Goal: Information Seeking & Learning: Check status

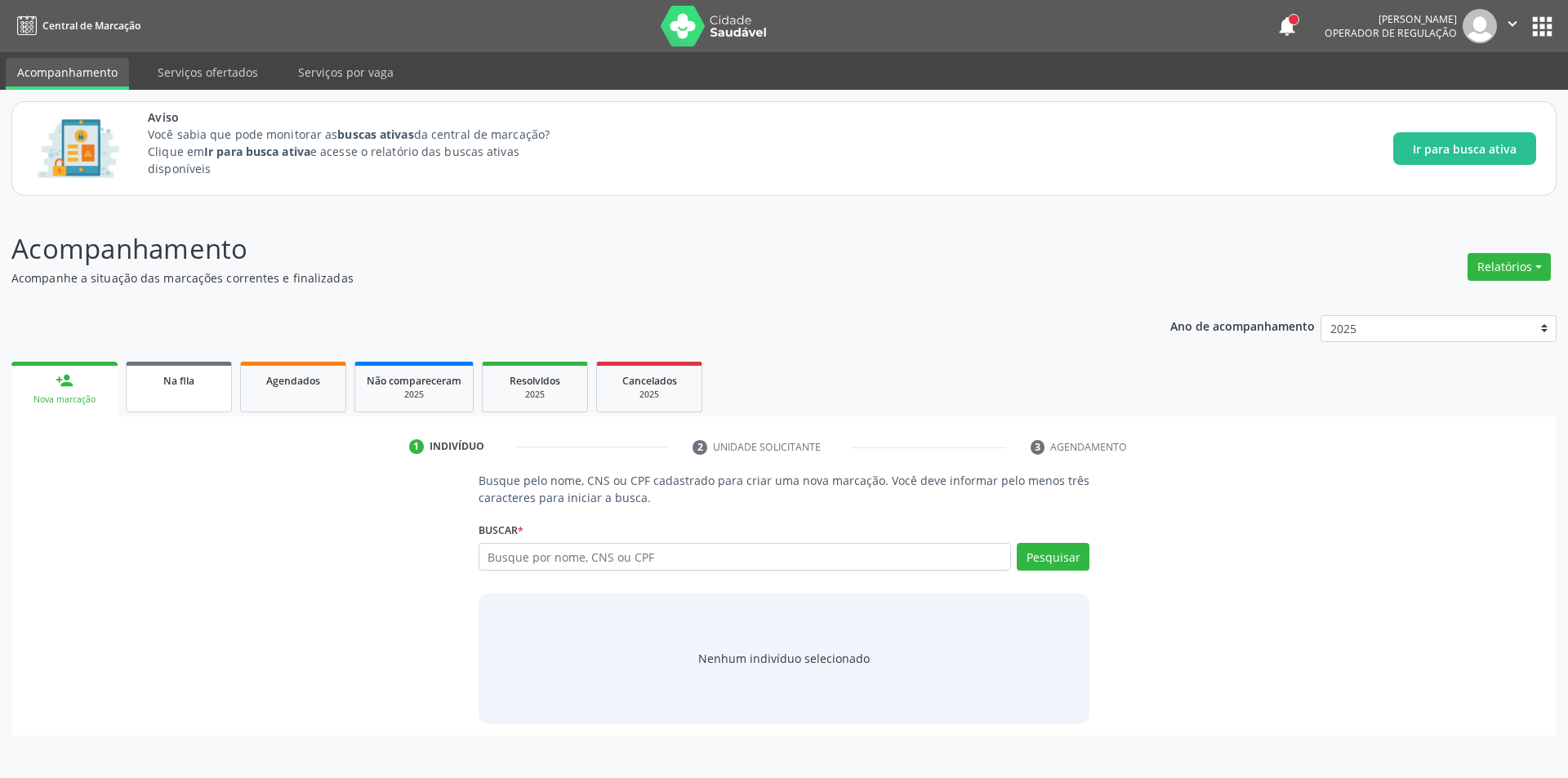
click at [199, 380] on div "Na fila" at bounding box center [179, 380] width 82 height 17
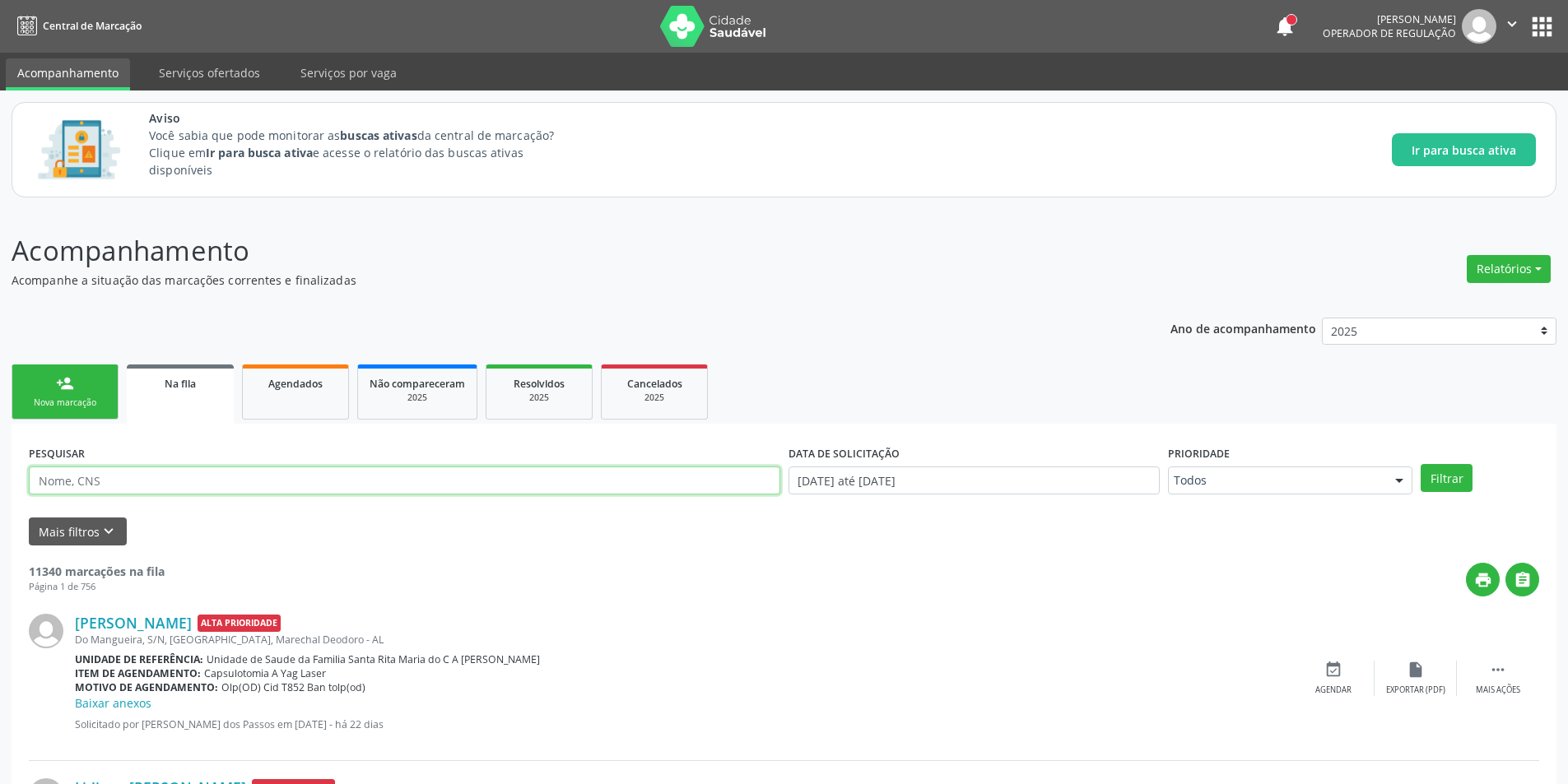
click at [224, 474] on input "text" at bounding box center [405, 480] width 751 height 28
type input "[PERSON_NAME]"
click at [1451, 477] on button "Filtrar" at bounding box center [1446, 477] width 52 height 28
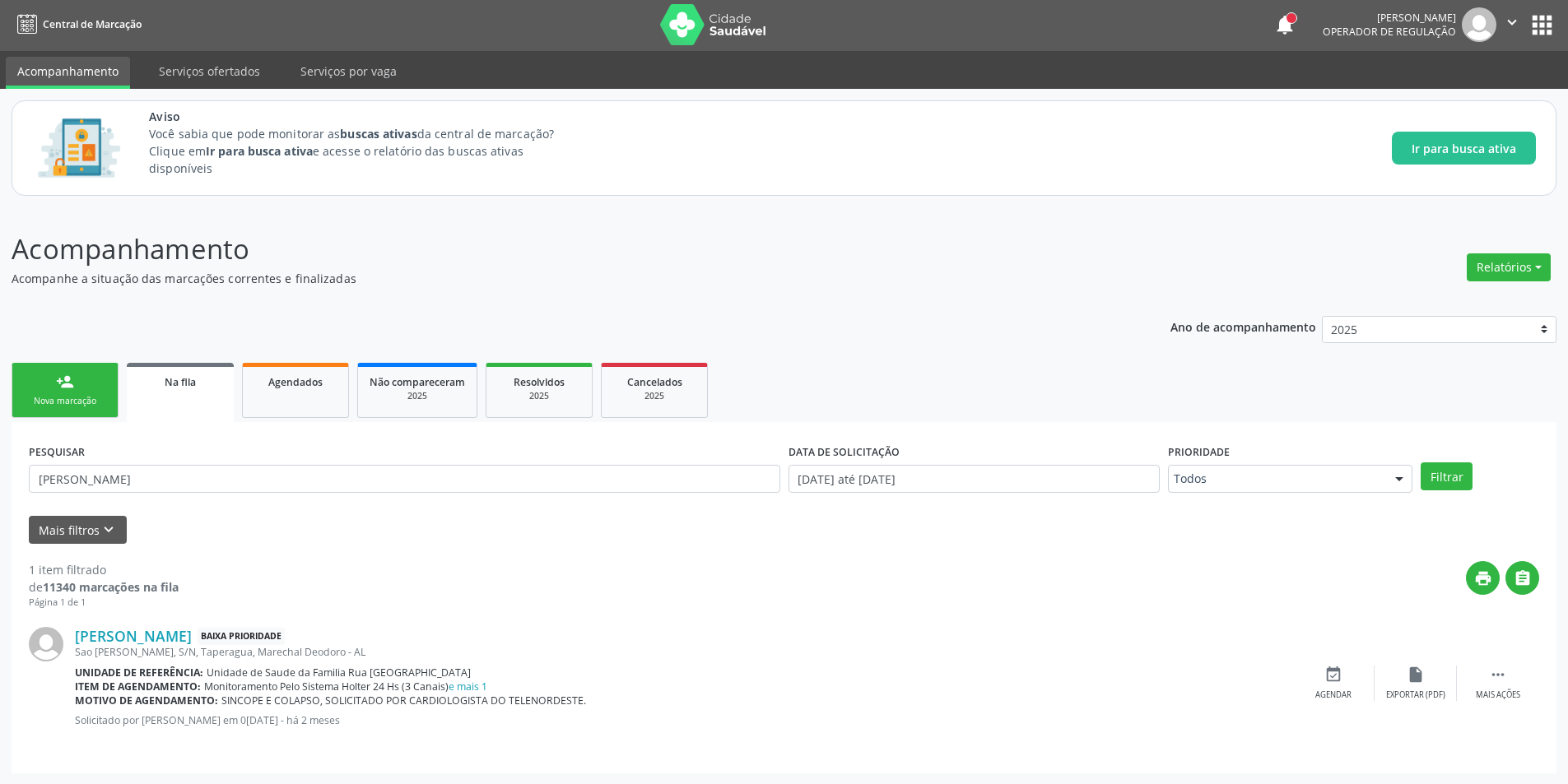
scroll to position [3, 0]
click at [42, 477] on input "[PERSON_NAME]" at bounding box center [405, 477] width 751 height 28
drag, startPoint x: 42, startPoint y: 477, endPoint x: 158, endPoint y: 495, distance: 117.4
click at [158, 495] on div "PESQUISAR [PERSON_NAME]" at bounding box center [405, 470] width 760 height 64
click at [542, 399] on div "2025" at bounding box center [539, 395] width 82 height 12
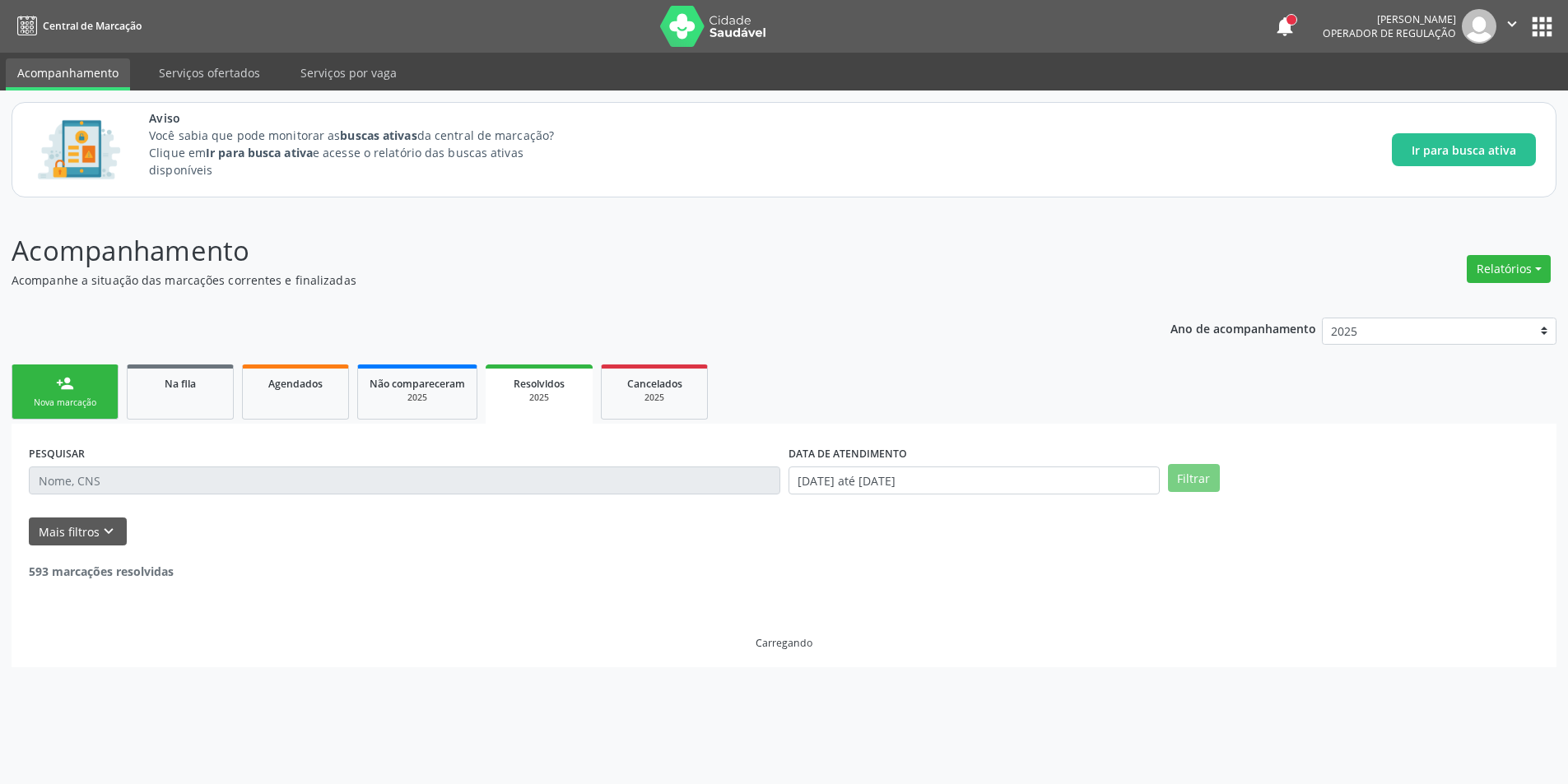
scroll to position [0, 0]
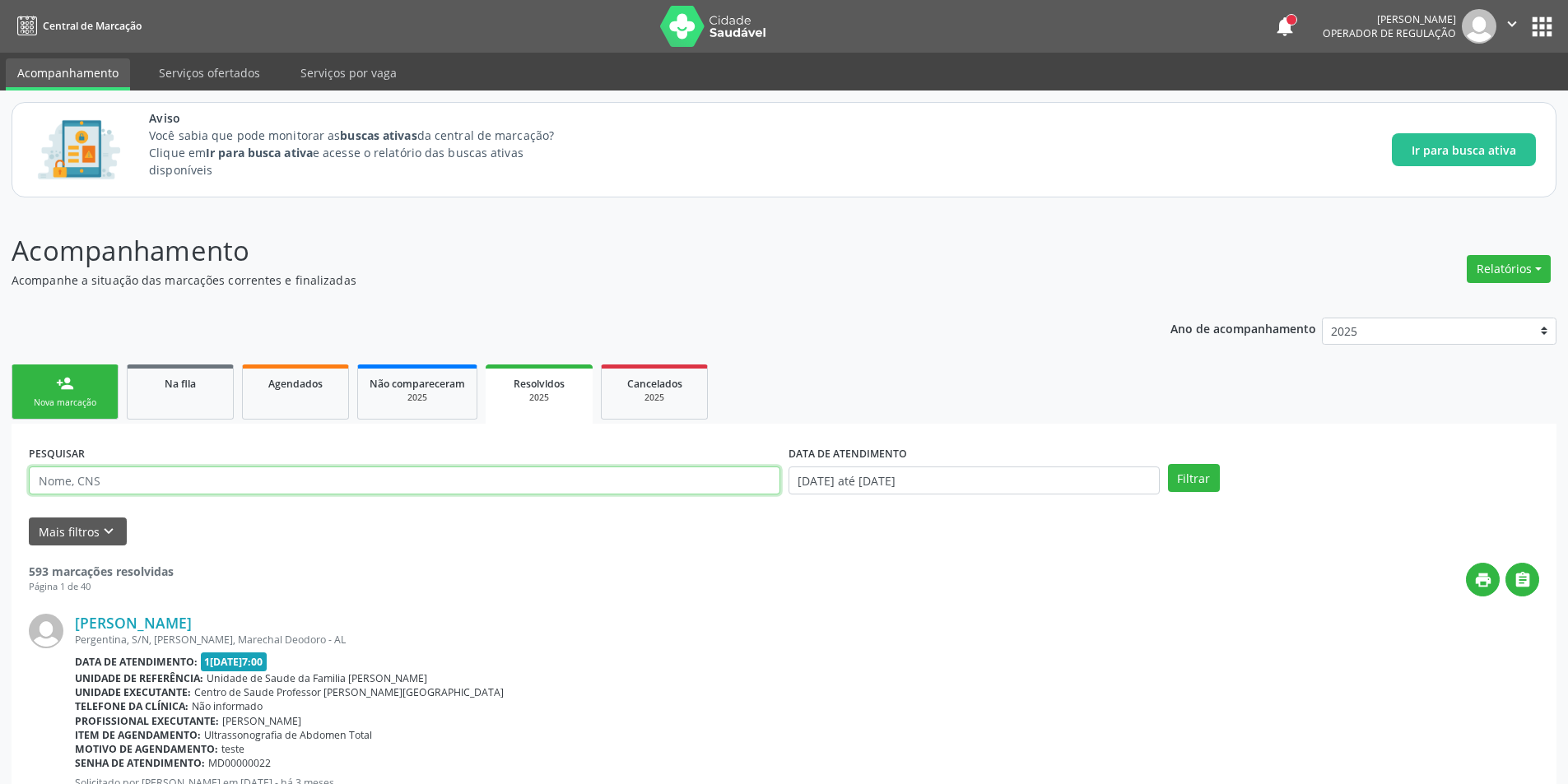
paste input "[PERSON_NAME]"
type input "[PERSON_NAME]"
click at [1176, 485] on button "Filtrar" at bounding box center [1193, 477] width 52 height 28
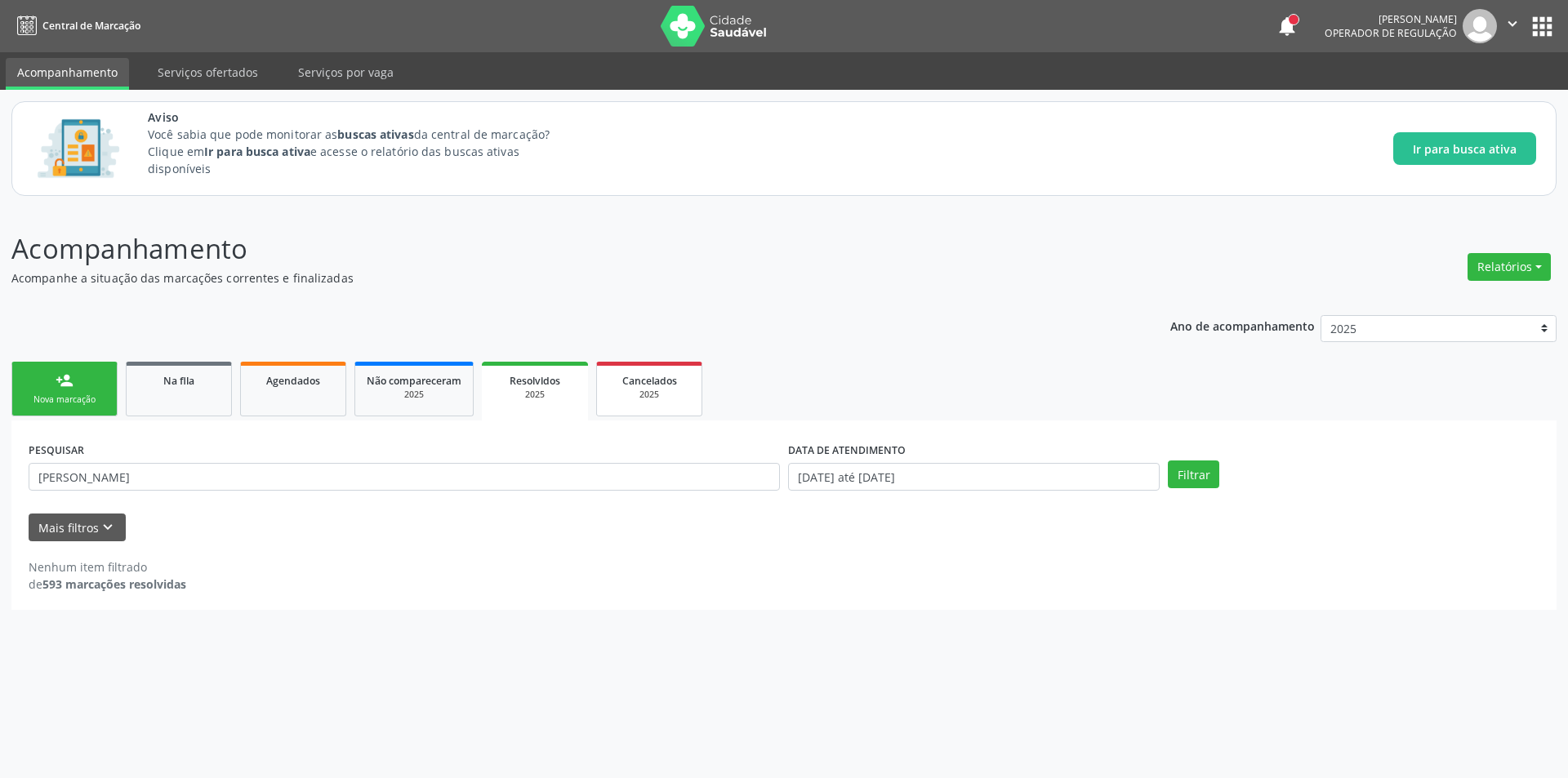
click at [654, 387] on span "Cancelados" at bounding box center [650, 381] width 55 height 14
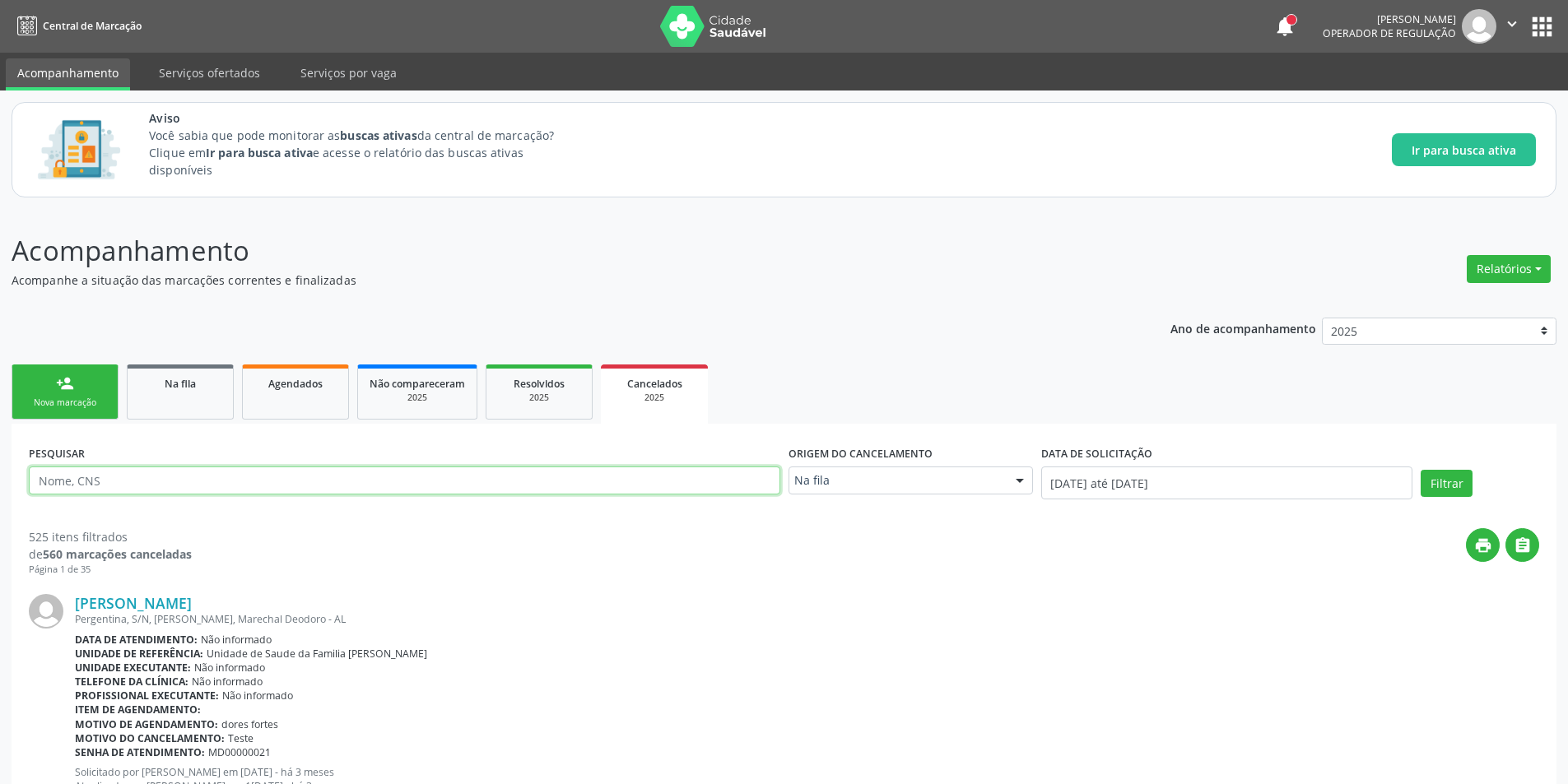
paste input "[PERSON_NAME]"
click at [1435, 483] on button "Filtrar" at bounding box center [1446, 483] width 52 height 28
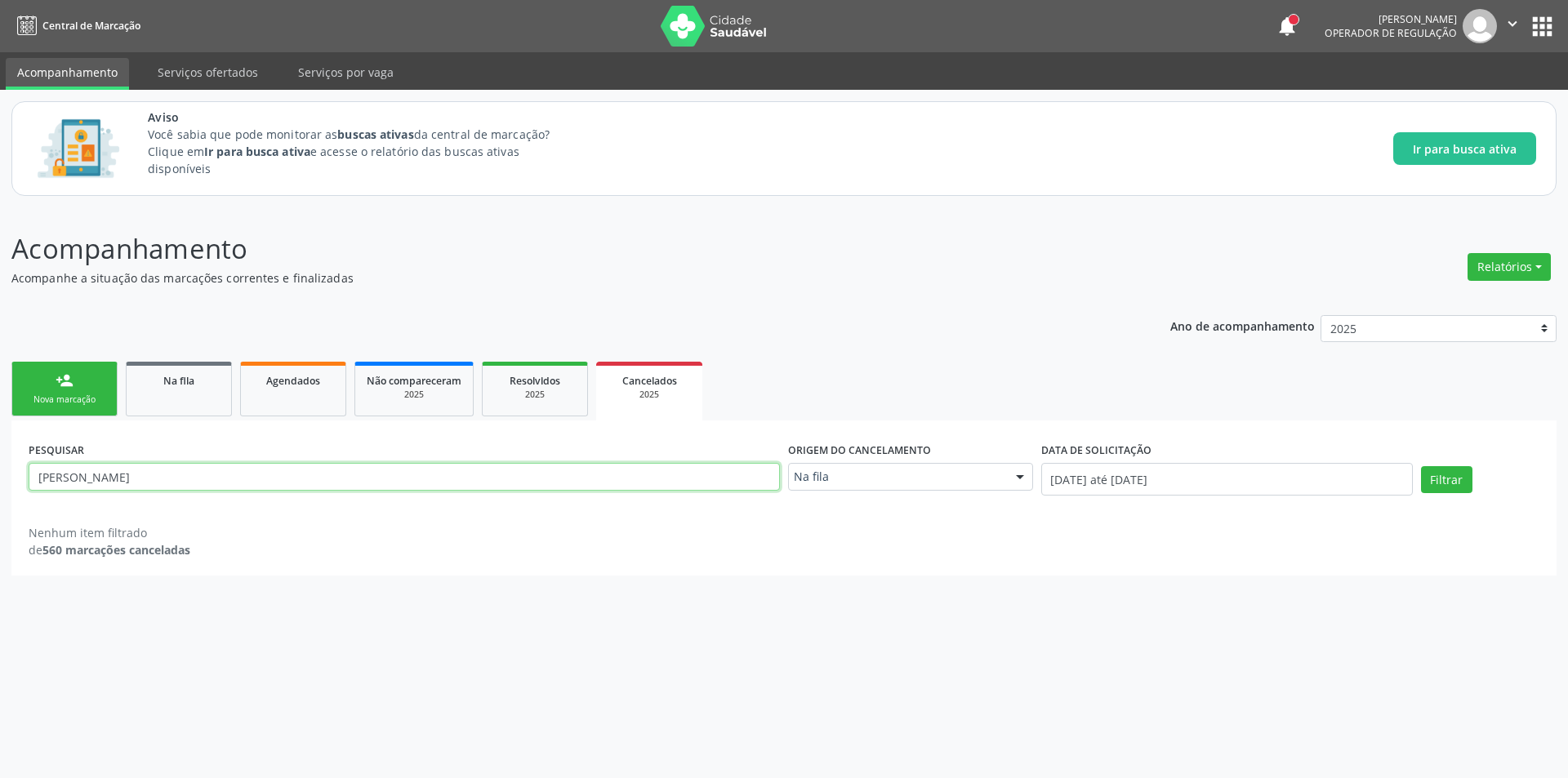
click at [203, 475] on input "[PERSON_NAME]" at bounding box center [404, 476] width 751 height 28
type input "L"
type input "708009368151520"
click at [1443, 480] on button "Filtrar" at bounding box center [1447, 480] width 51 height 28
click at [86, 470] on input "708009368151520" at bounding box center [404, 476] width 751 height 28
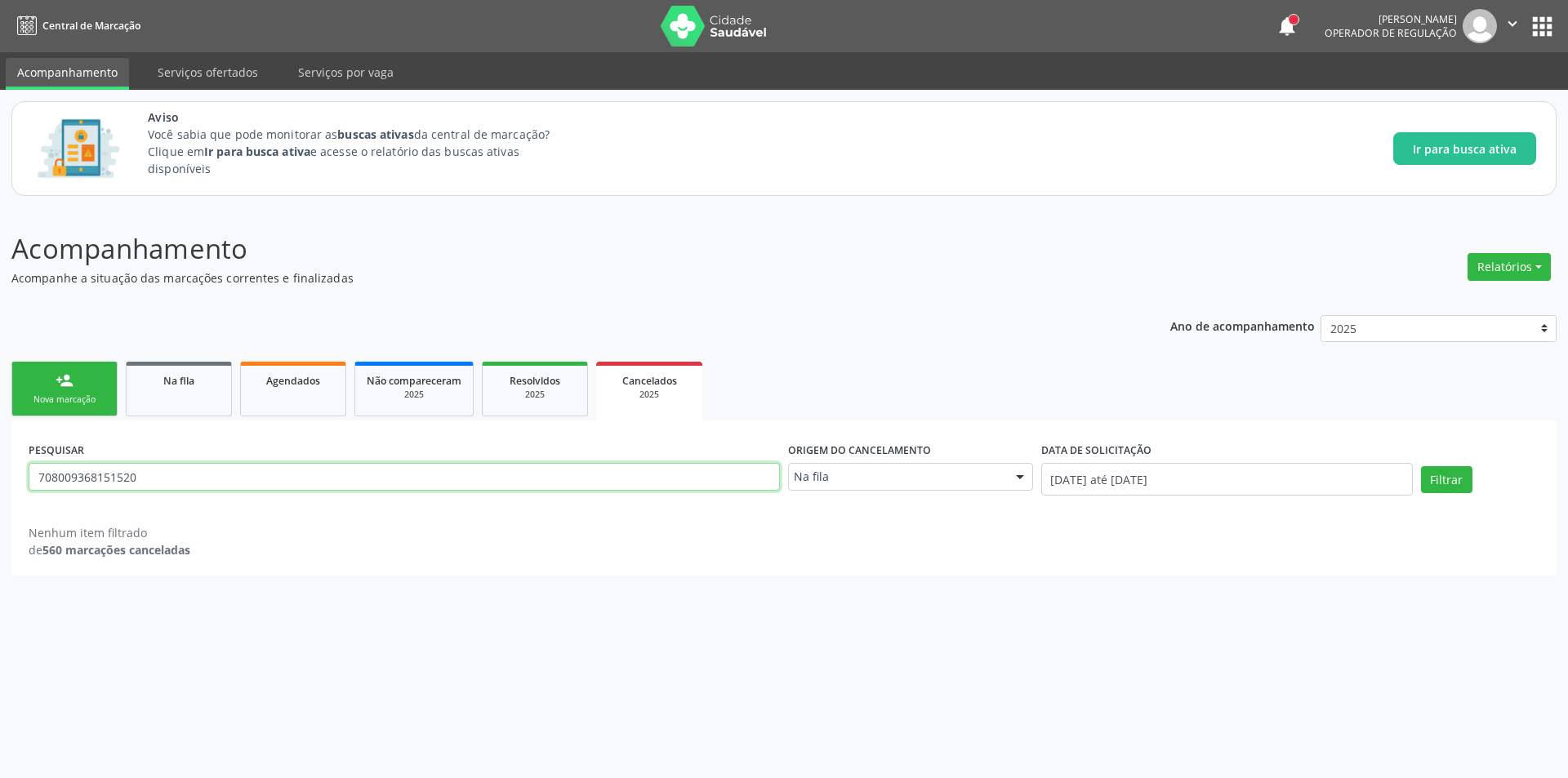
click at [86, 470] on input "708009368151520" at bounding box center [404, 476] width 751 height 28
click at [529, 387] on span "Resolvidos" at bounding box center [535, 381] width 50 height 14
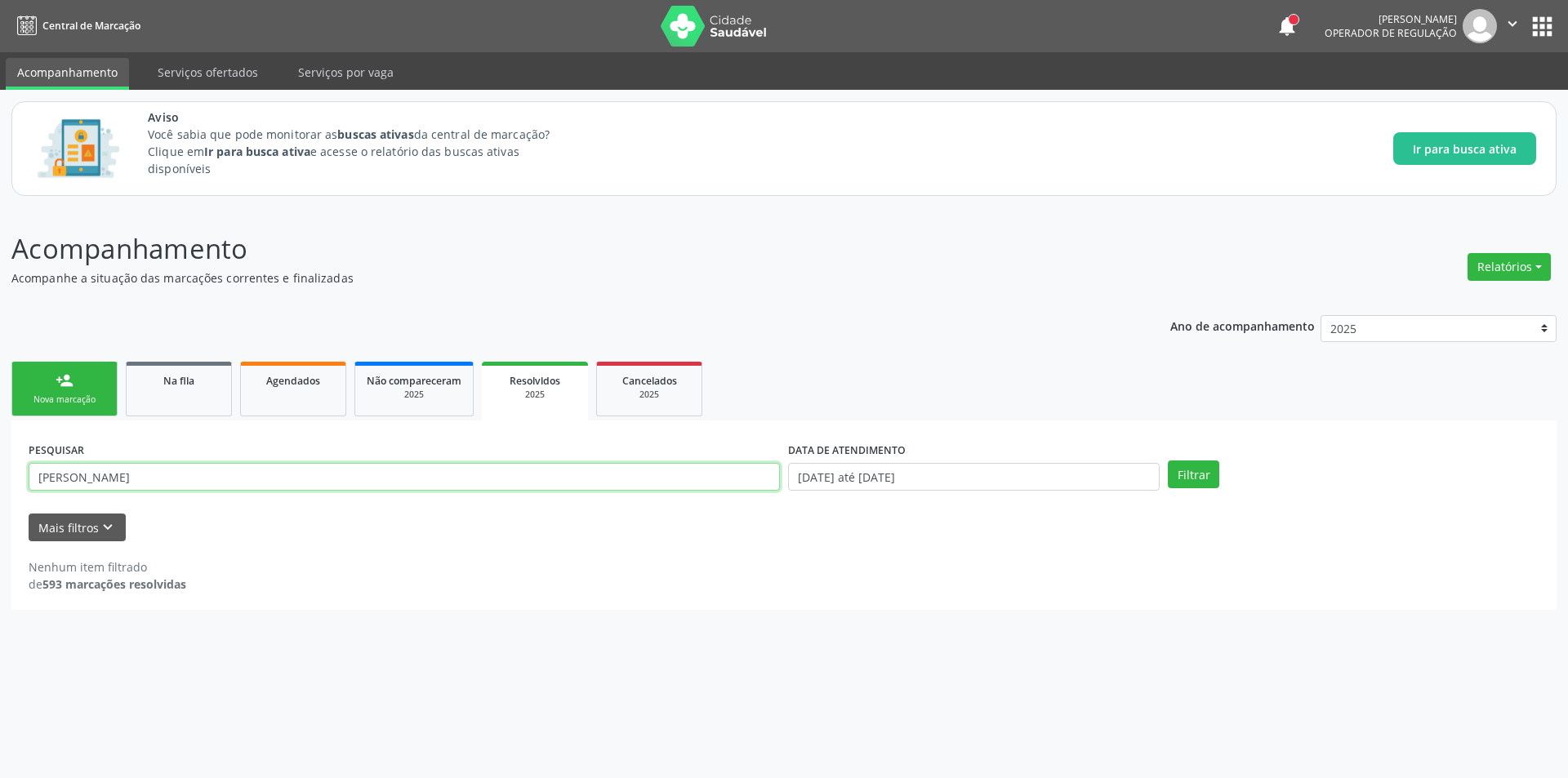
drag, startPoint x: 203, startPoint y: 471, endPoint x: 218, endPoint y: 480, distance: 17.5
click at [218, 480] on input "[PERSON_NAME]" at bounding box center [404, 476] width 751 height 28
type input "L"
paste input "708009368151520"
type input "708009368151520"
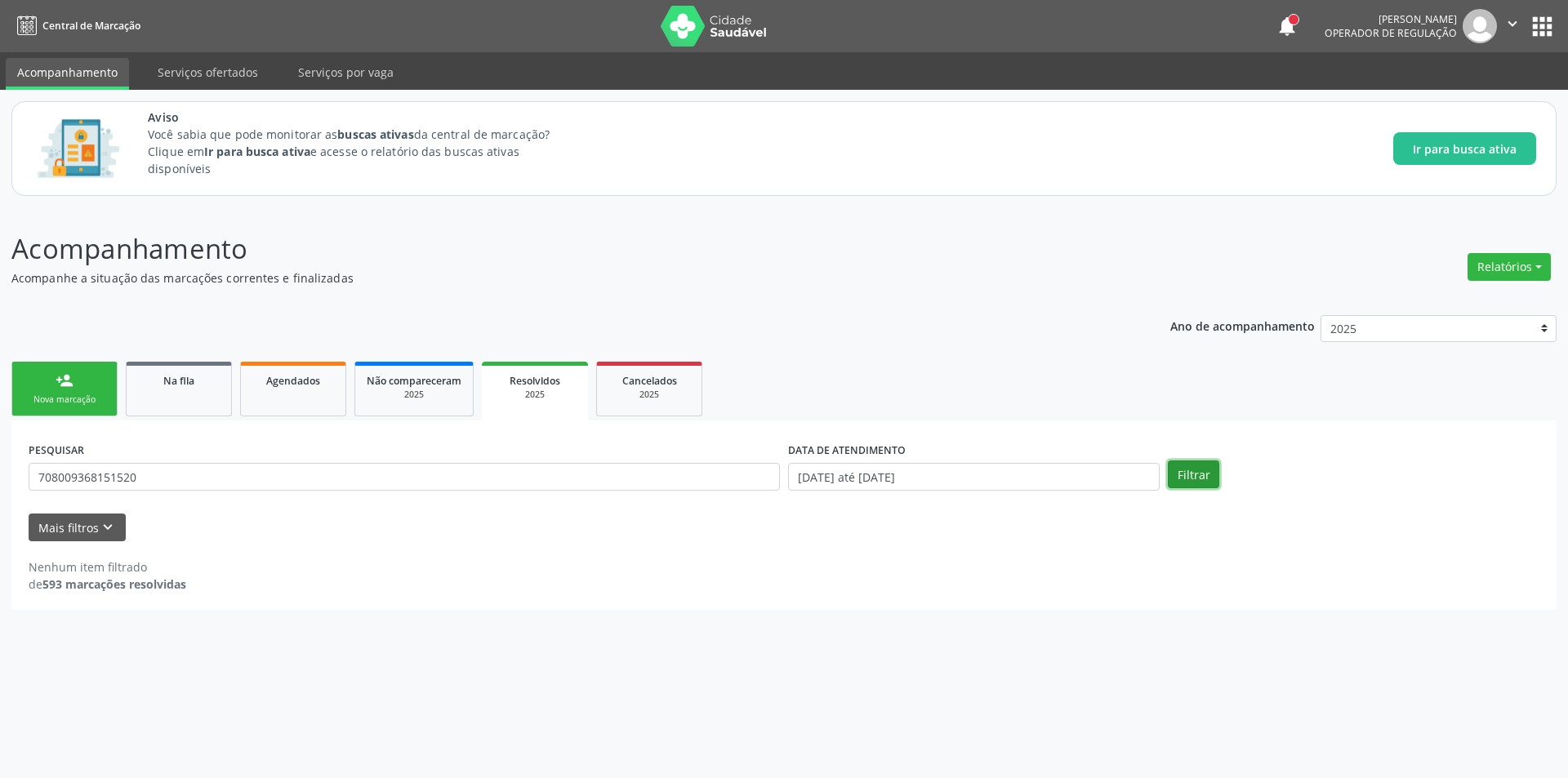
click at [1187, 480] on button "Filtrar" at bounding box center [1194, 474] width 51 height 28
click at [402, 399] on div "2025" at bounding box center [414, 395] width 95 height 12
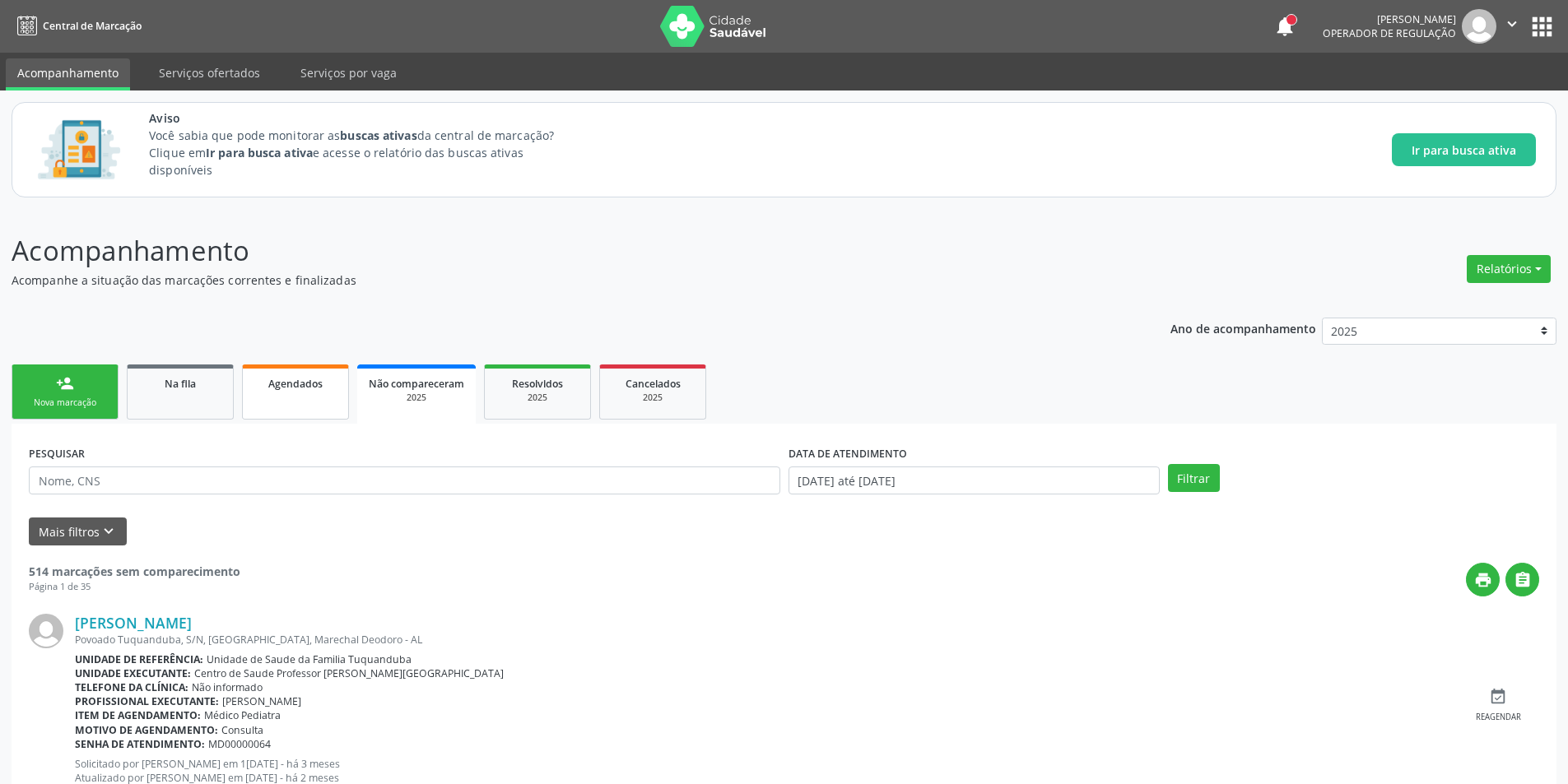
click at [290, 399] on link "Agendados" at bounding box center [296, 392] width 107 height 55
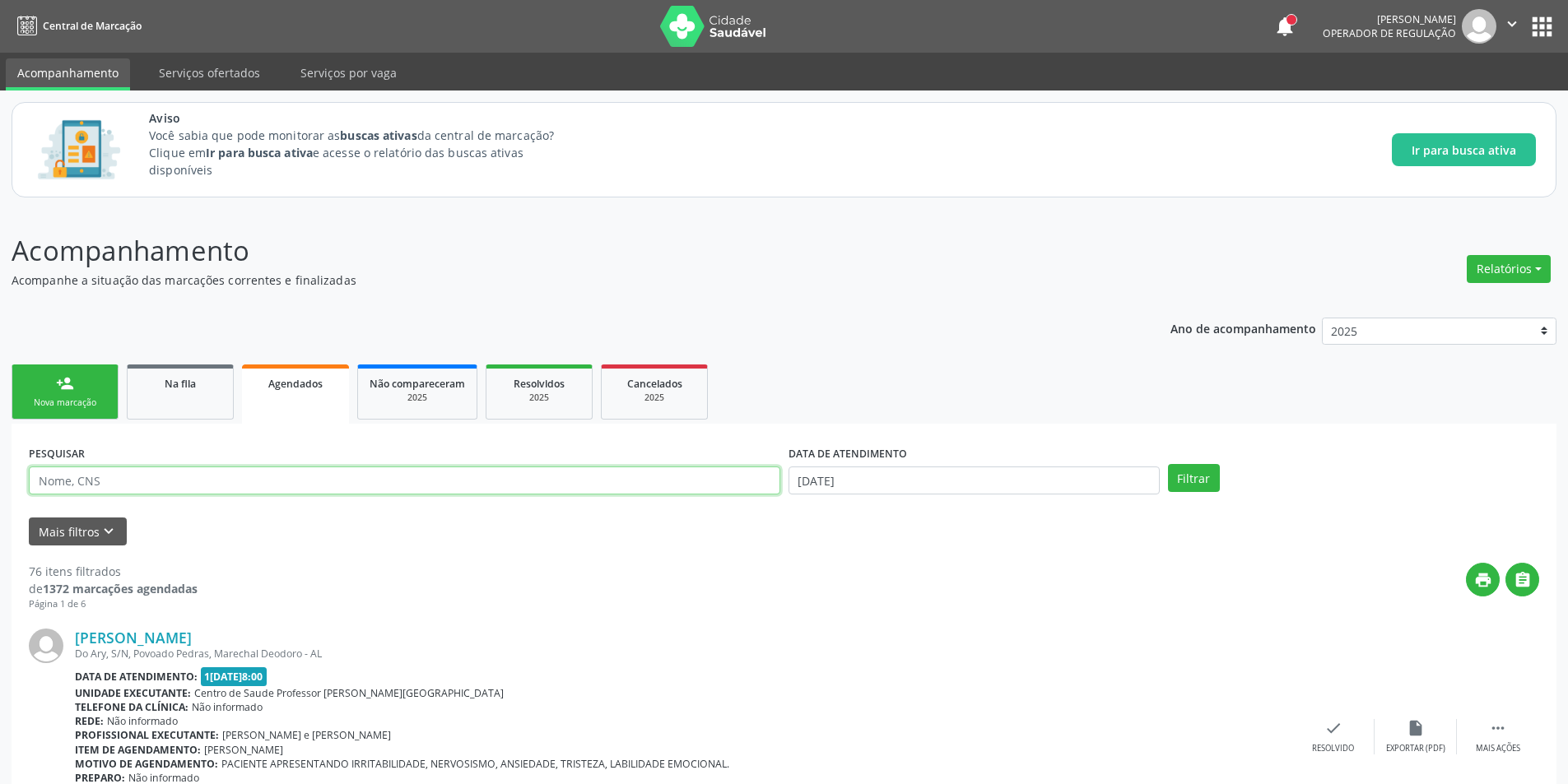
paste input "708009368151520"
type input "708009368151520"
click at [1180, 472] on button "Filtrar" at bounding box center [1193, 477] width 52 height 28
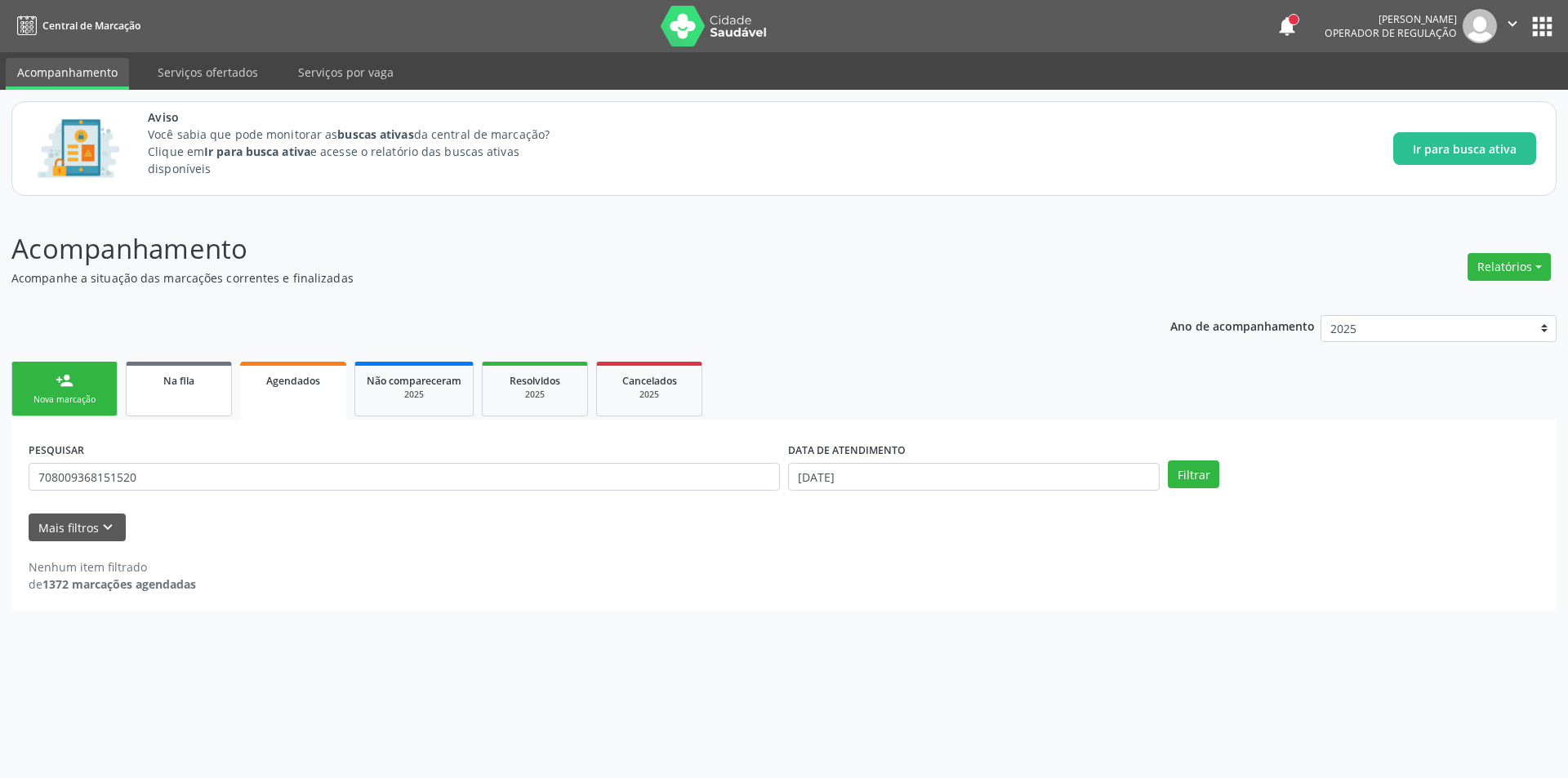
click at [166, 401] on link "Na fila" at bounding box center [178, 389] width 107 height 55
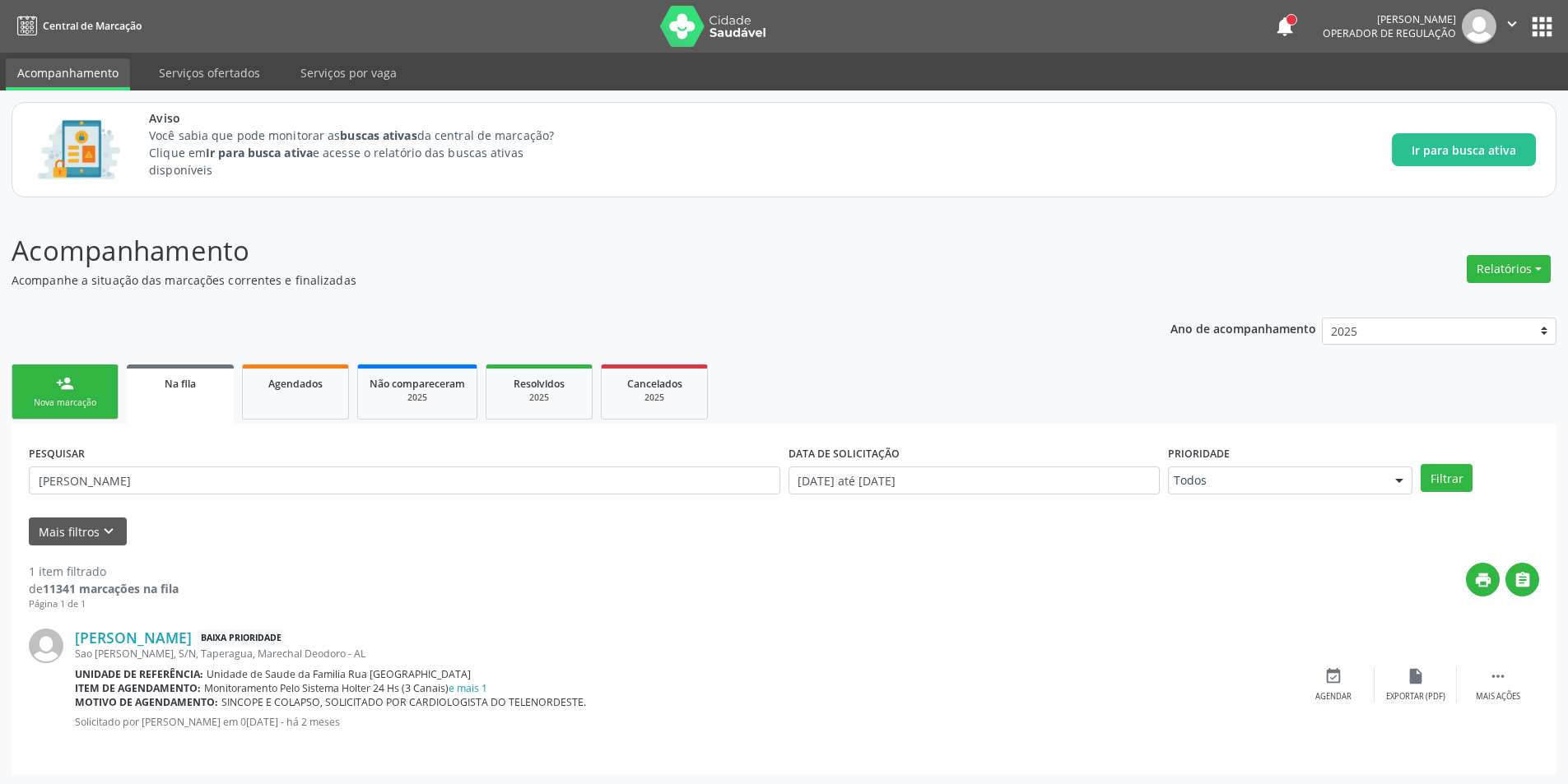
scroll to position [3, 0]
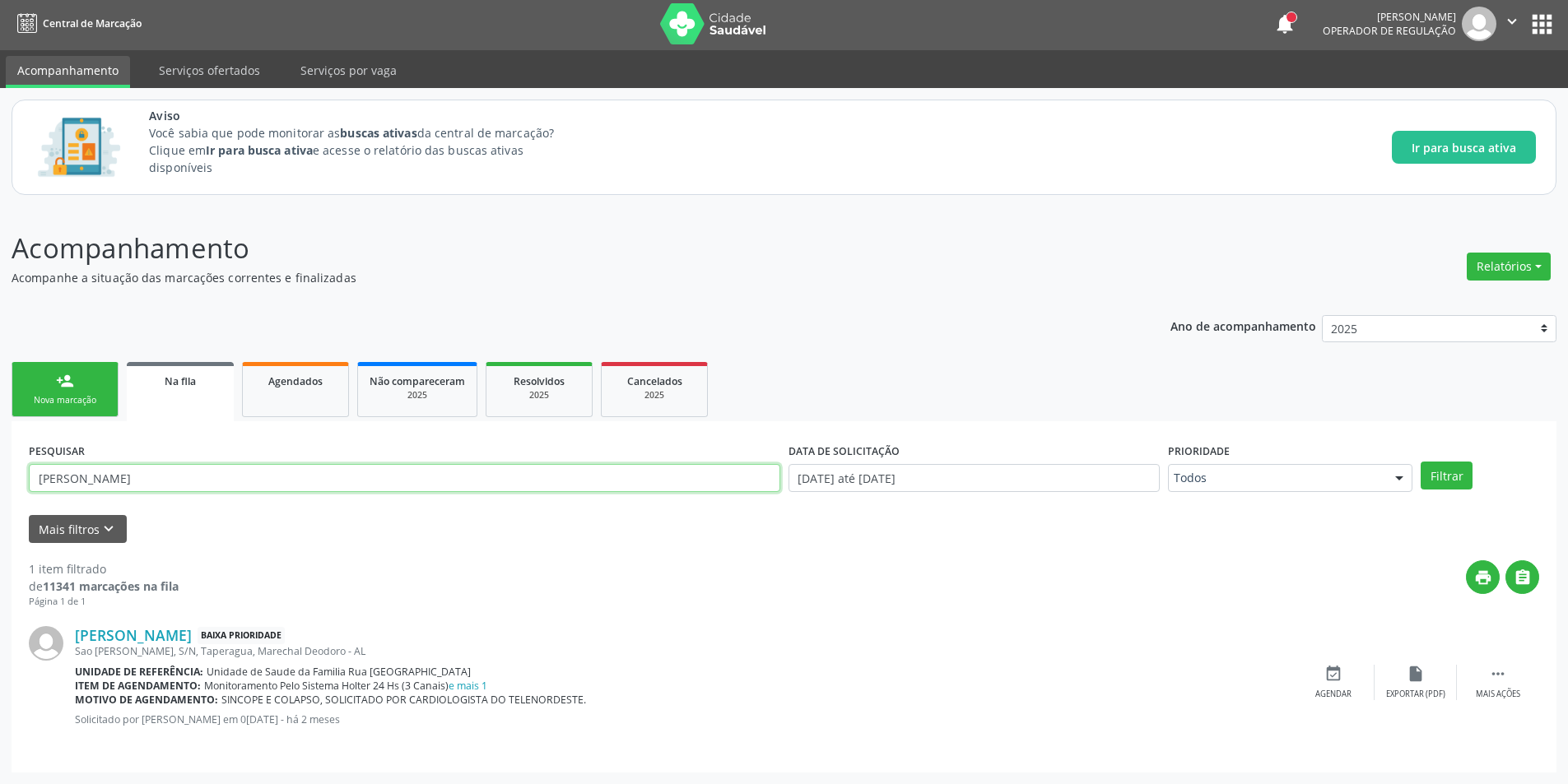
click at [315, 470] on input "[PERSON_NAME]" at bounding box center [405, 477] width 751 height 28
type input "L"
paste input "708009368151520"
click at [1438, 486] on button "Filtrar" at bounding box center [1446, 475] width 52 height 28
click at [149, 468] on input "708009368151520" at bounding box center [405, 477] width 751 height 28
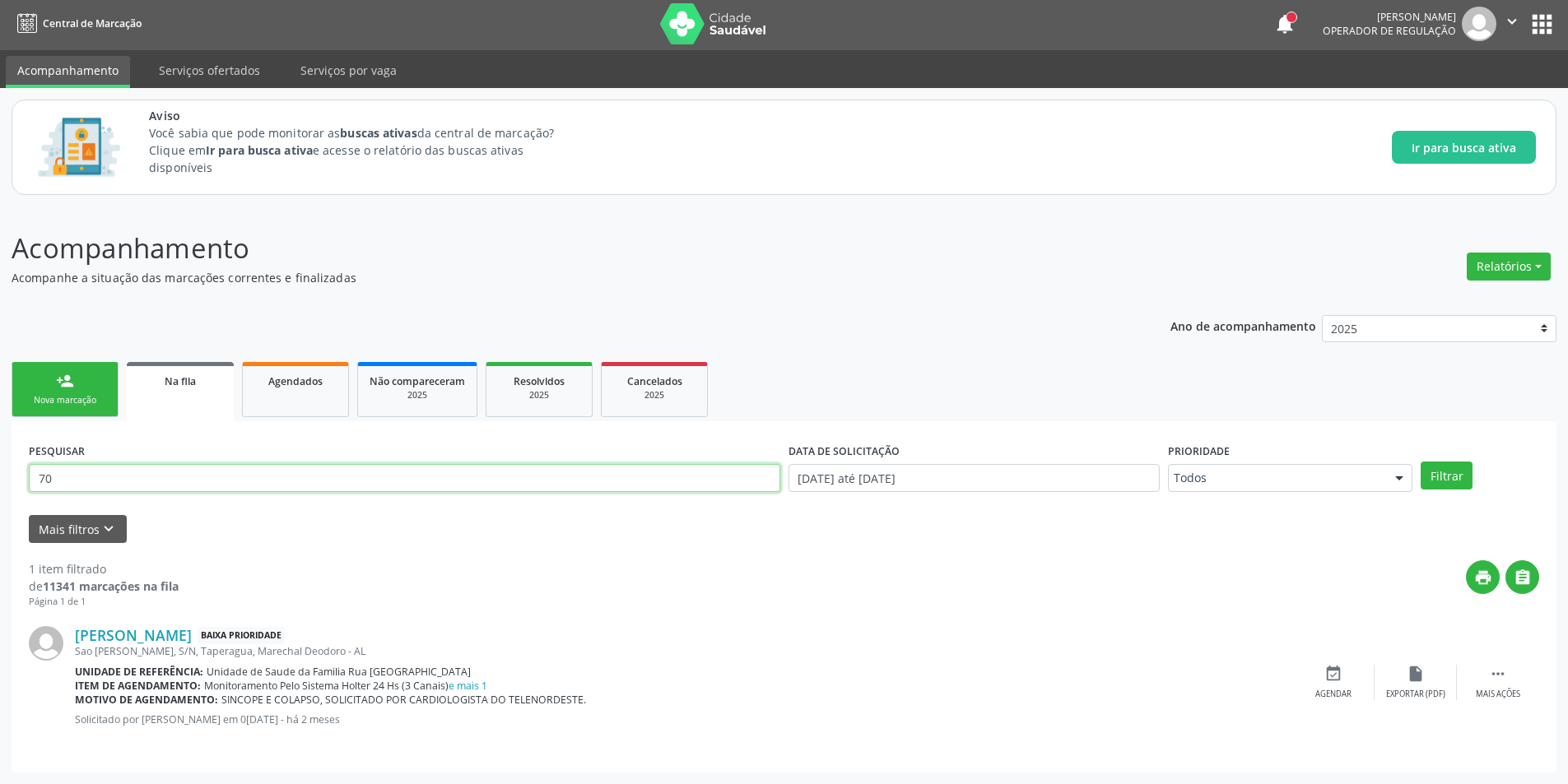
type input "7"
click at [95, 547] on div "1 item filtrado de 11341 marcações na fila Página 1 de 1 print  [PERSON_NAME] …" at bounding box center [784, 648] width 1510 height 212
click at [95, 543] on button "Mais filtros keyboard_arrow_down" at bounding box center [78, 530] width 98 height 29
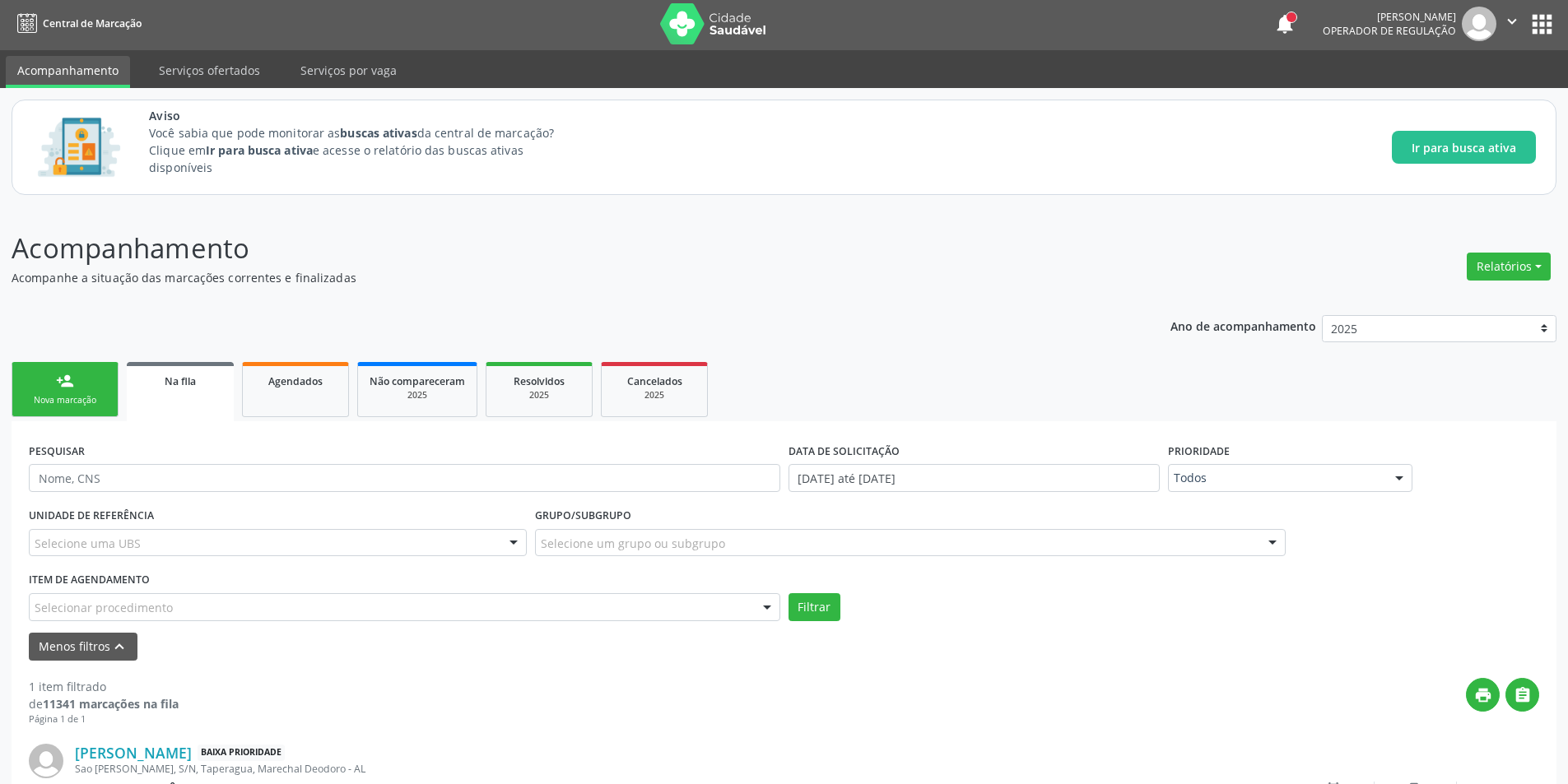
click at [126, 597] on div "Selecionar procedimento" at bounding box center [405, 607] width 751 height 28
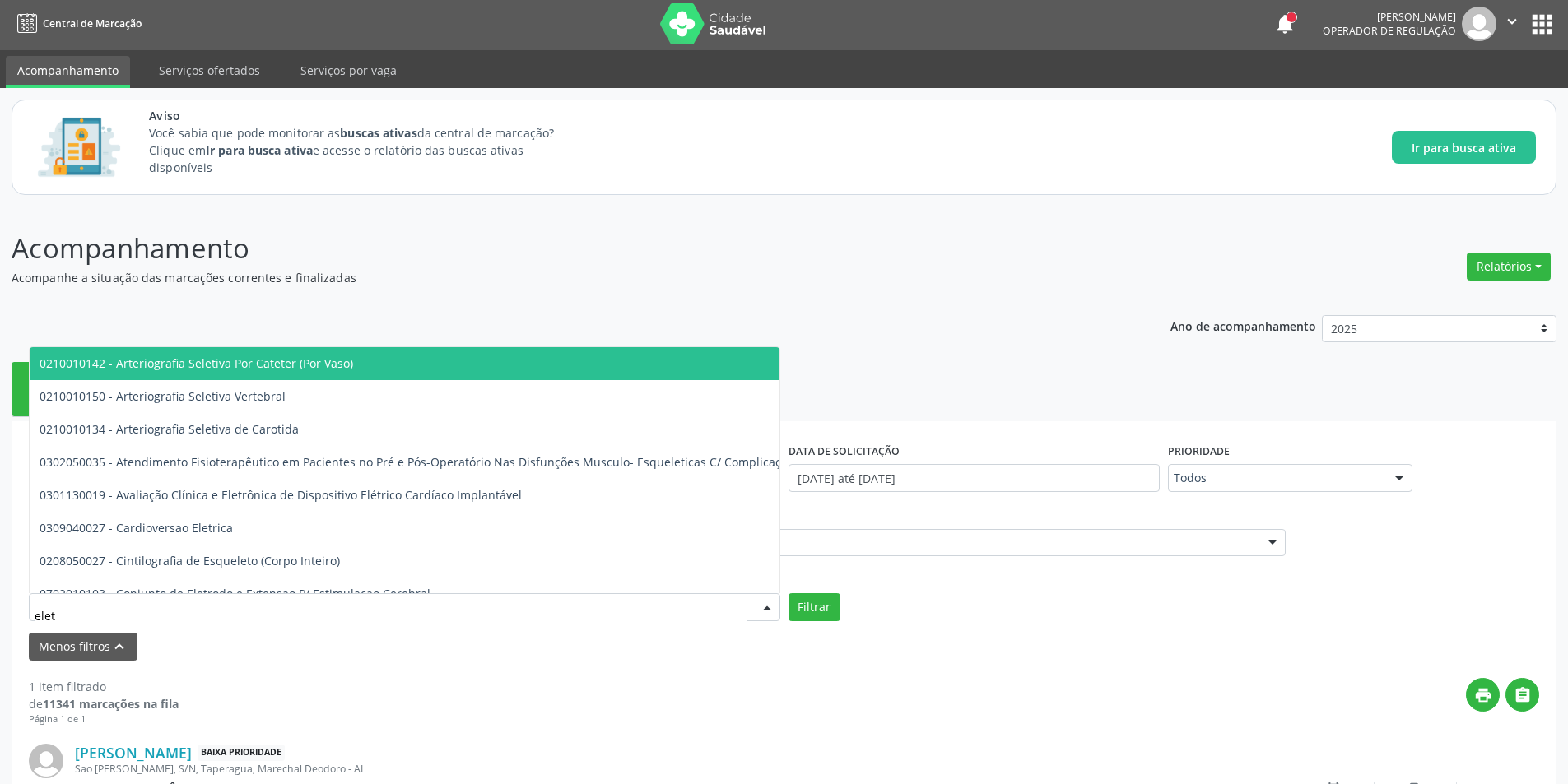
type input "eletr"
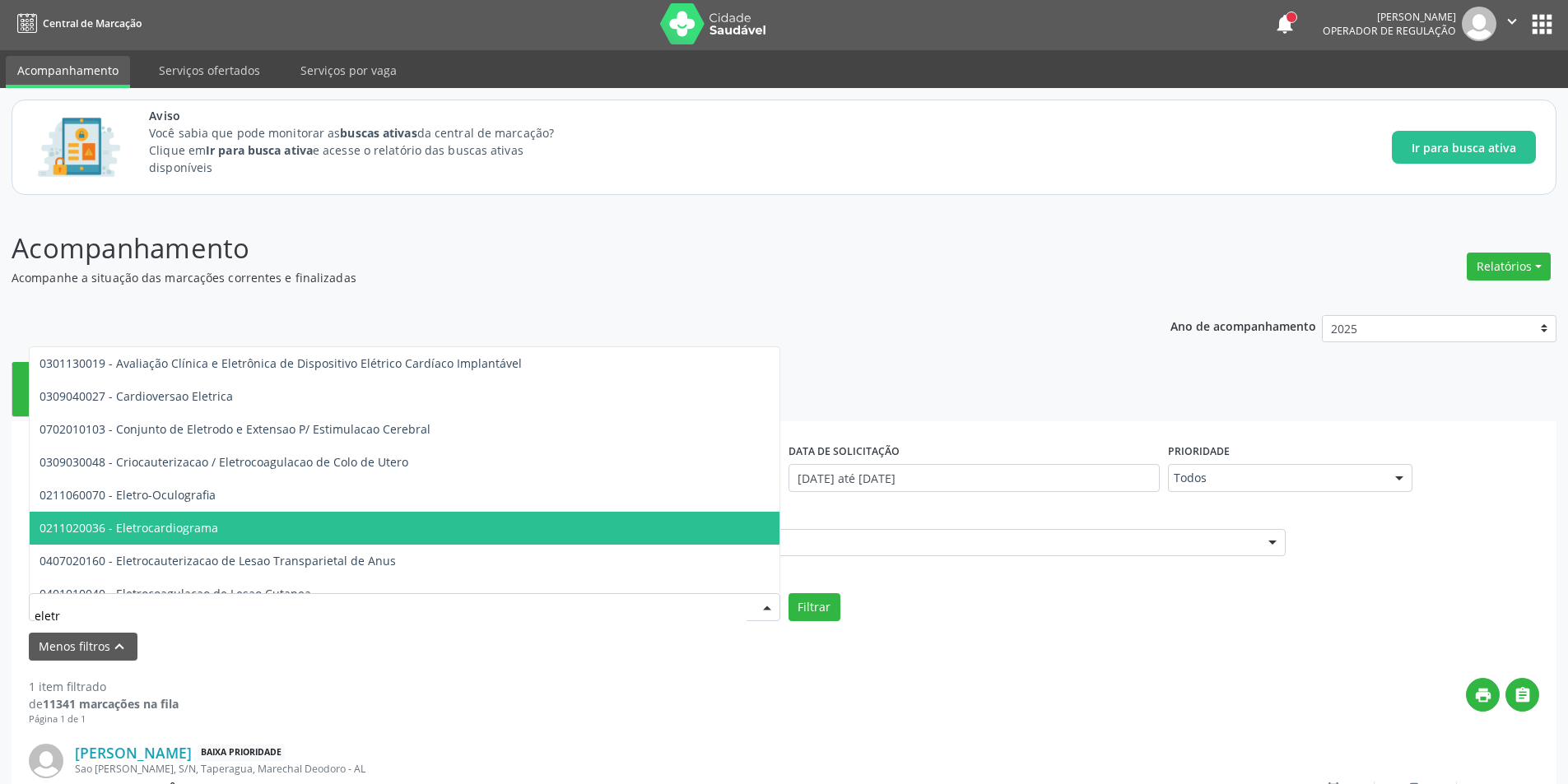
click at [142, 529] on span "0211020036 - Eletrocardiograma" at bounding box center [129, 527] width 179 height 15
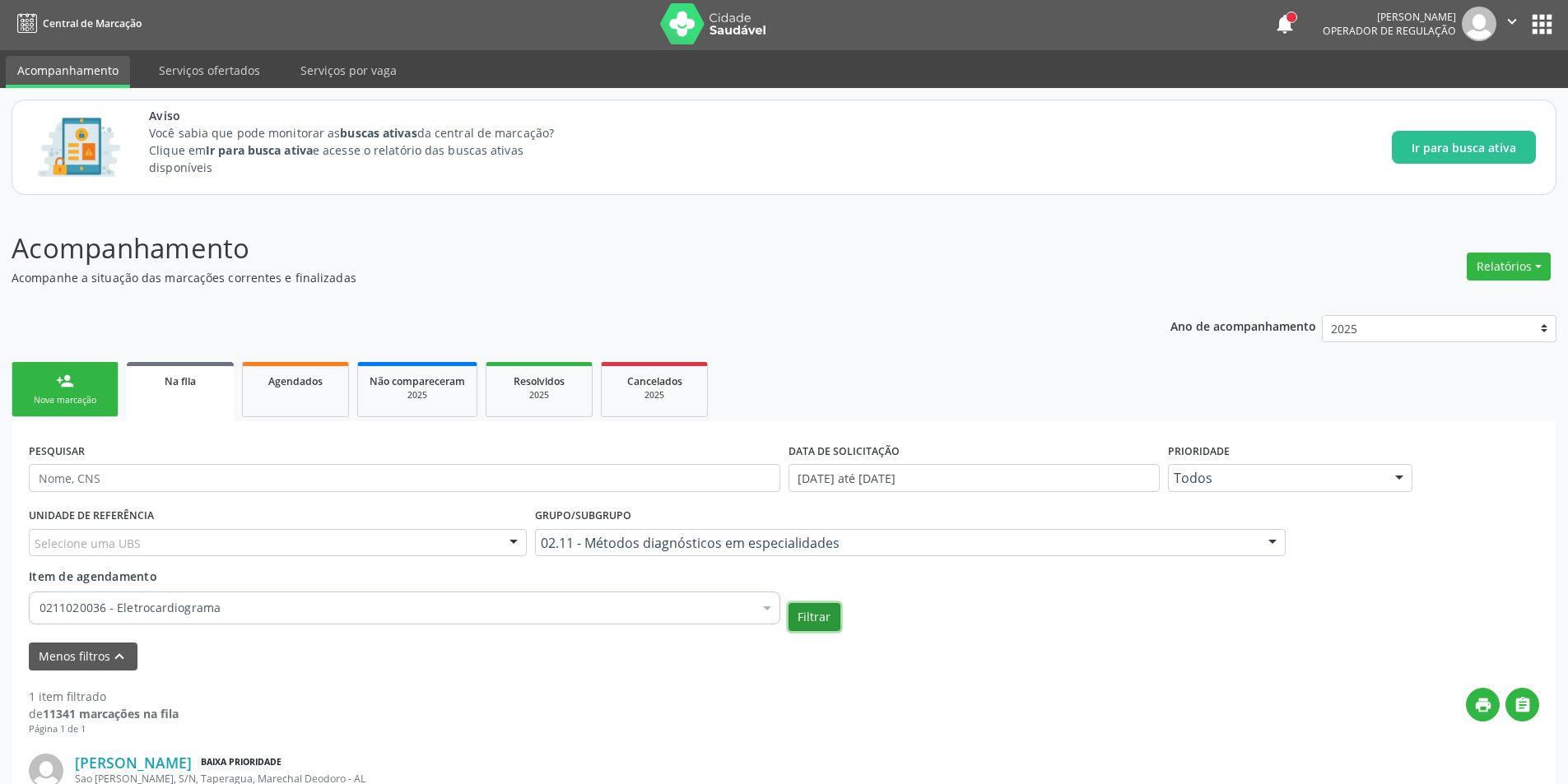
click at [830, 621] on button "Filtrar" at bounding box center [815, 617] width 52 height 28
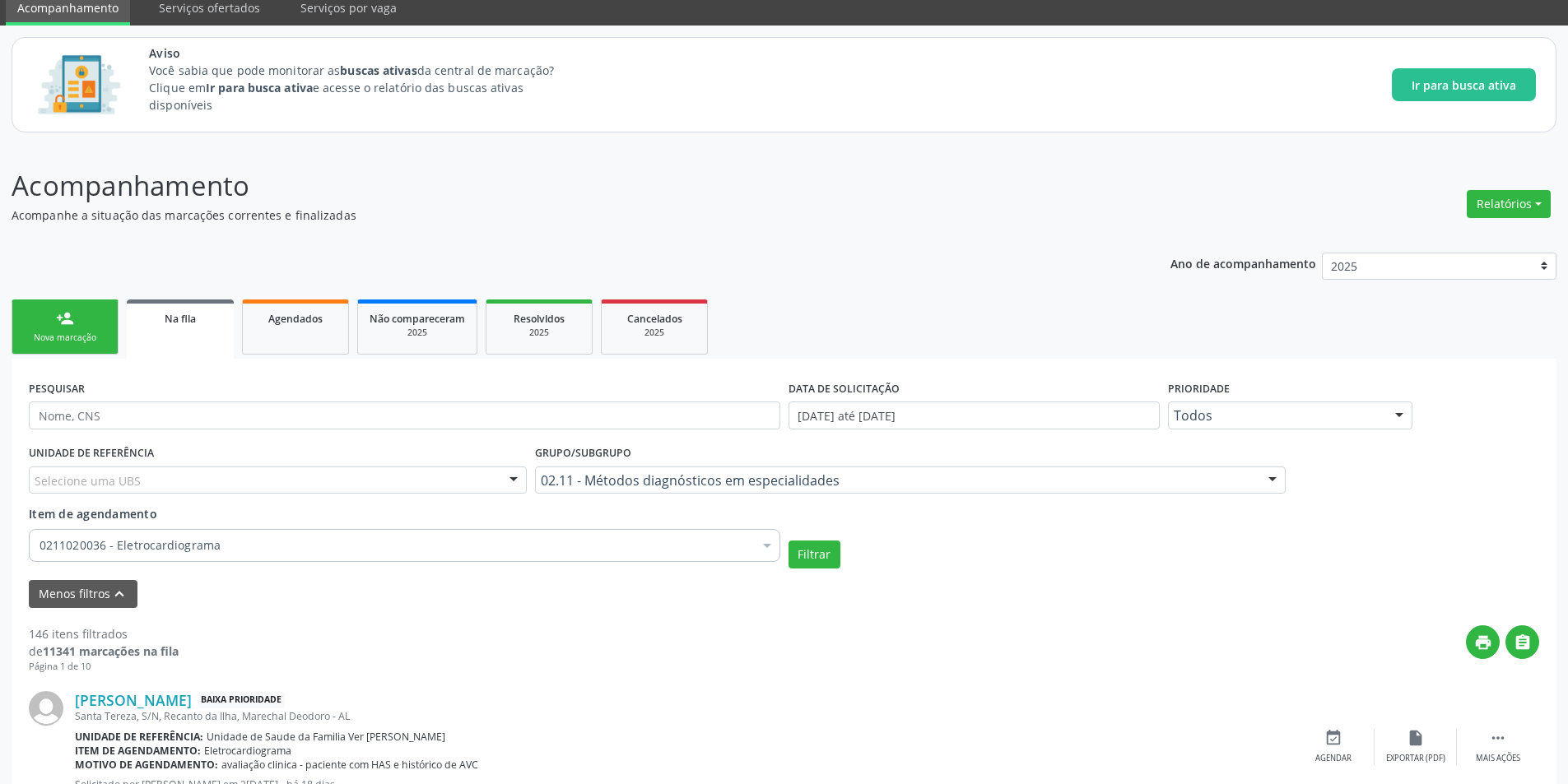
scroll to position [0, 0]
